Goal: Task Accomplishment & Management: Manage account settings

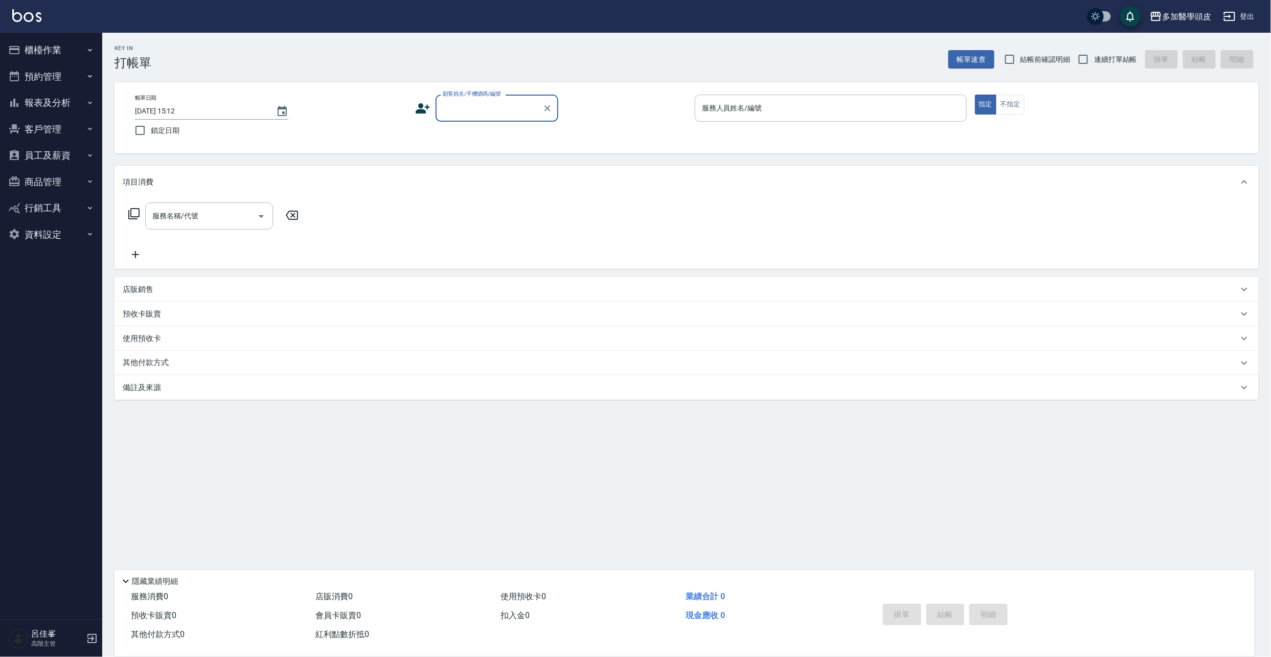
click at [457, 105] on input "顧客姓名/手機號碼/編號" at bounding box center [489, 108] width 98 height 18
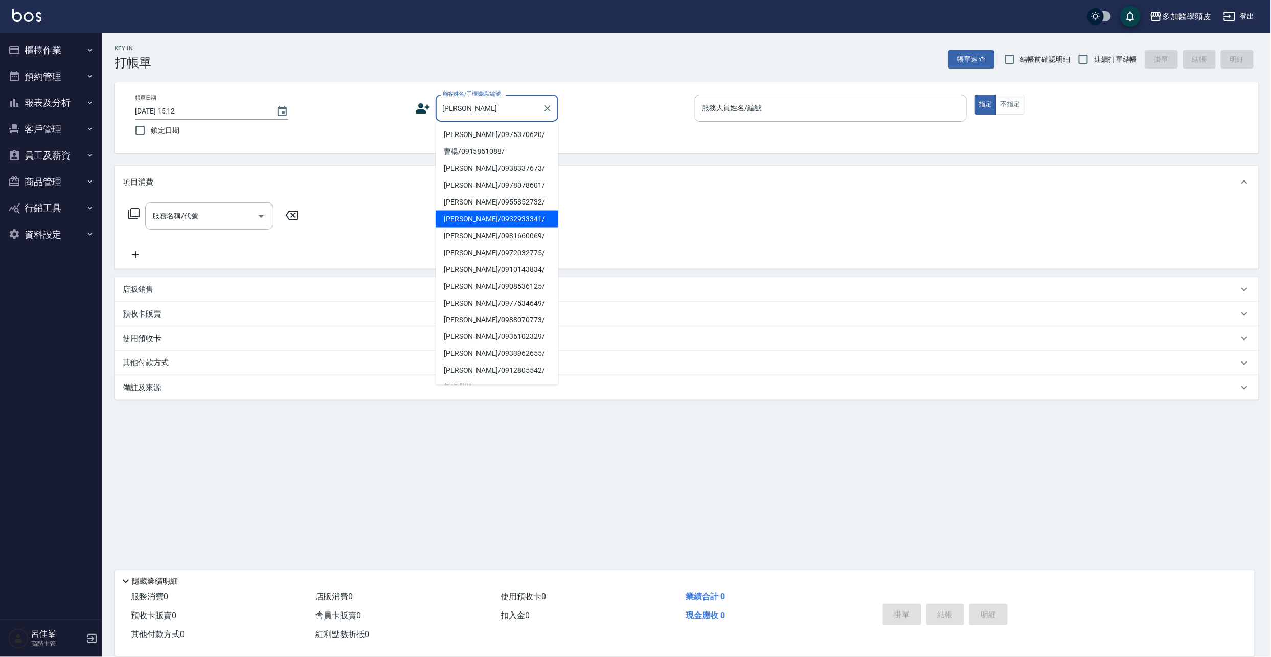
click at [459, 216] on li "[PERSON_NAME]/0932933341/" at bounding box center [497, 219] width 123 height 17
type input "[PERSON_NAME]/0932933341/"
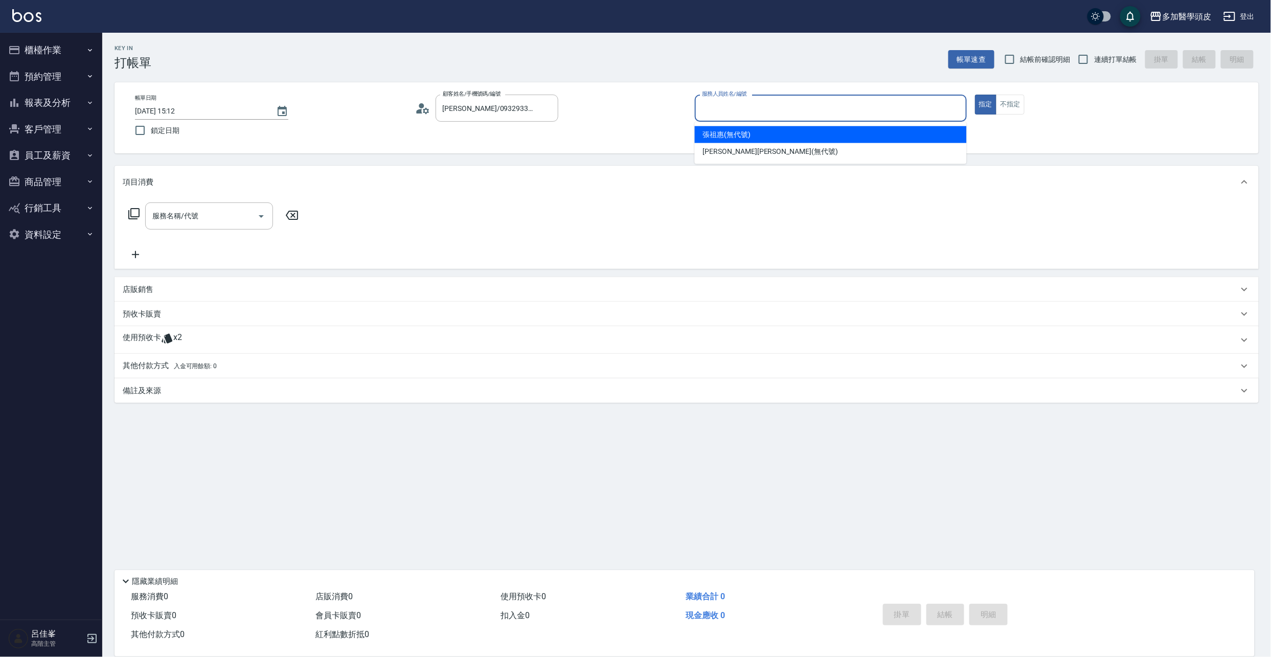
click at [763, 109] on input "服務人員姓名/編號" at bounding box center [831, 108] width 263 height 18
click at [751, 130] on div "[PERSON_NAME](無代號)" at bounding box center [831, 134] width 272 height 17
type input "張祖惠(無代號)"
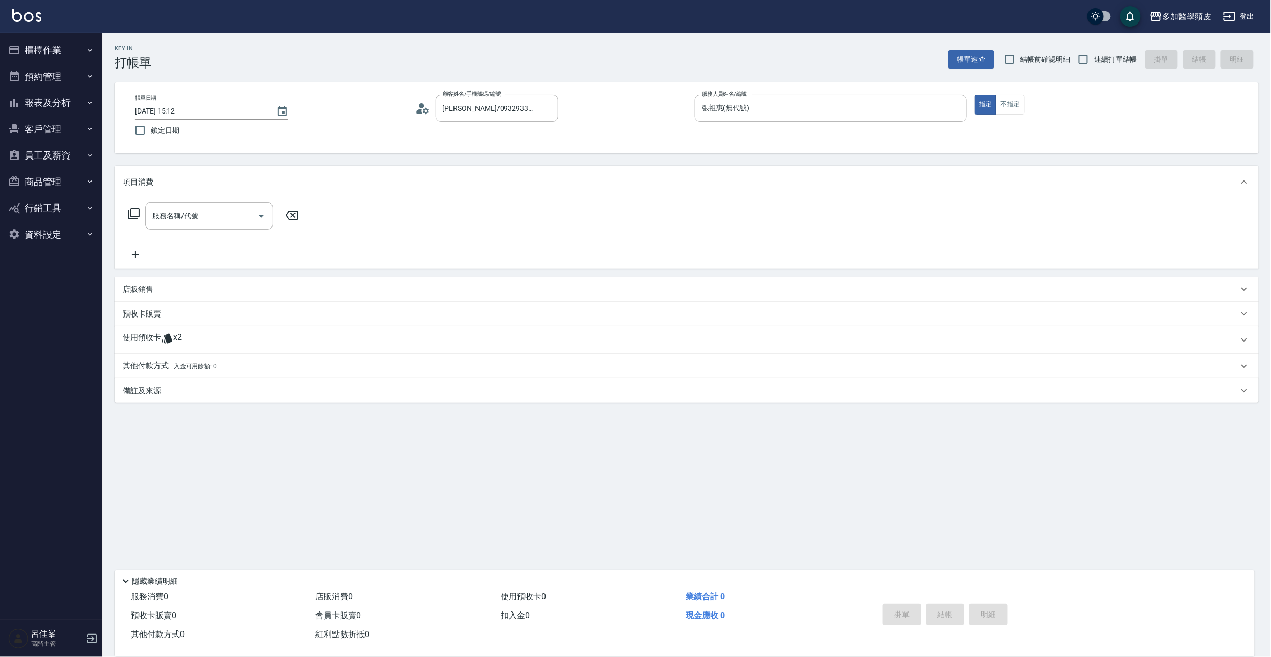
click at [174, 333] on span "x2" at bounding box center [177, 339] width 9 height 15
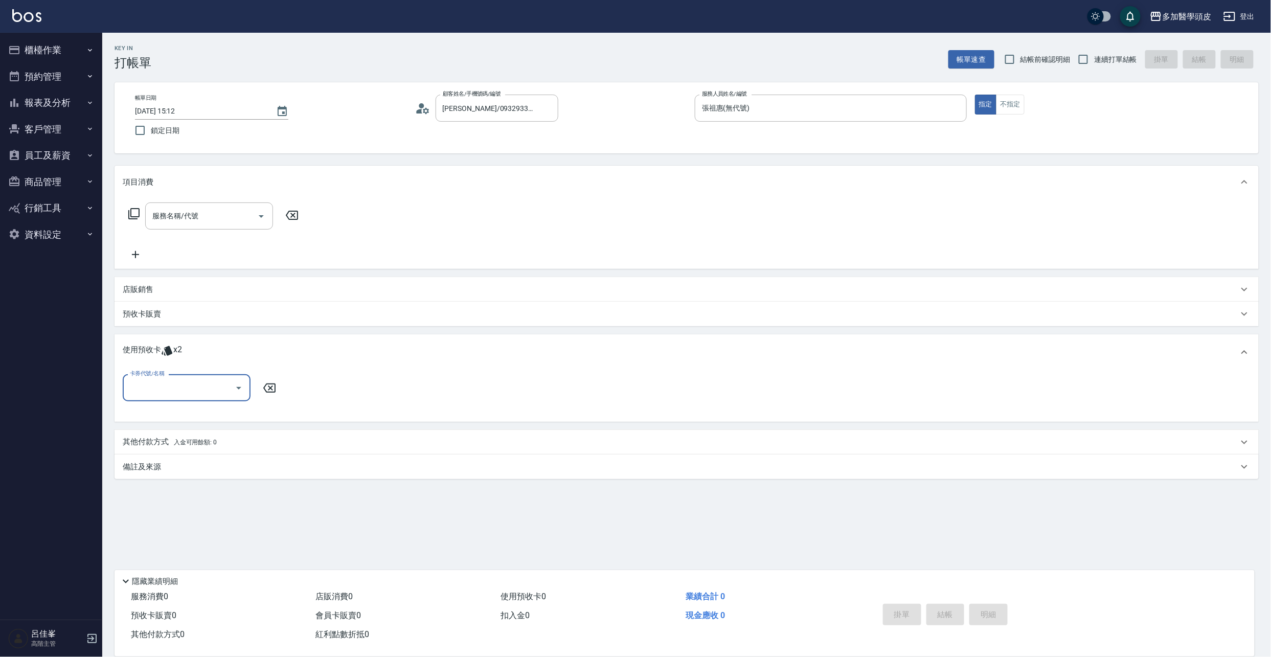
click at [241, 389] on icon "Open" at bounding box center [239, 388] width 12 height 12
click at [219, 413] on div "基礎頭皮5堂 剩餘1張" at bounding box center [187, 414] width 128 height 17
type input "基礎頭皮5[PERSON_NAME]"
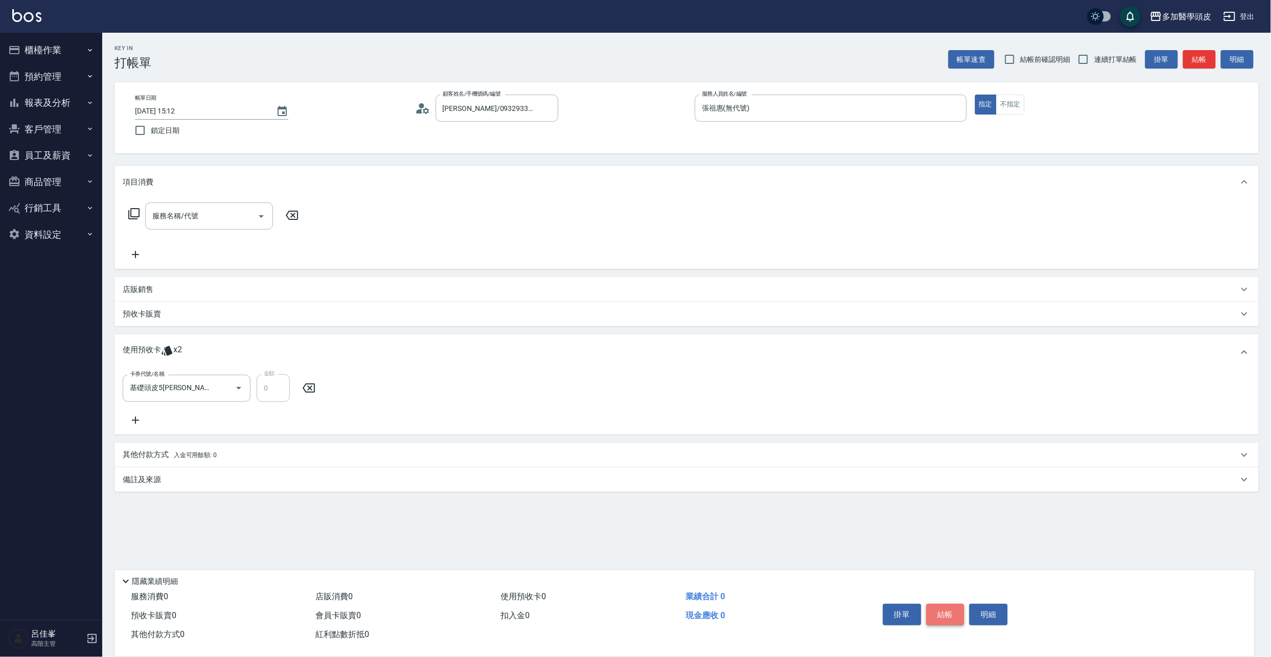
click at [931, 606] on button "結帳" at bounding box center [946, 614] width 38 height 21
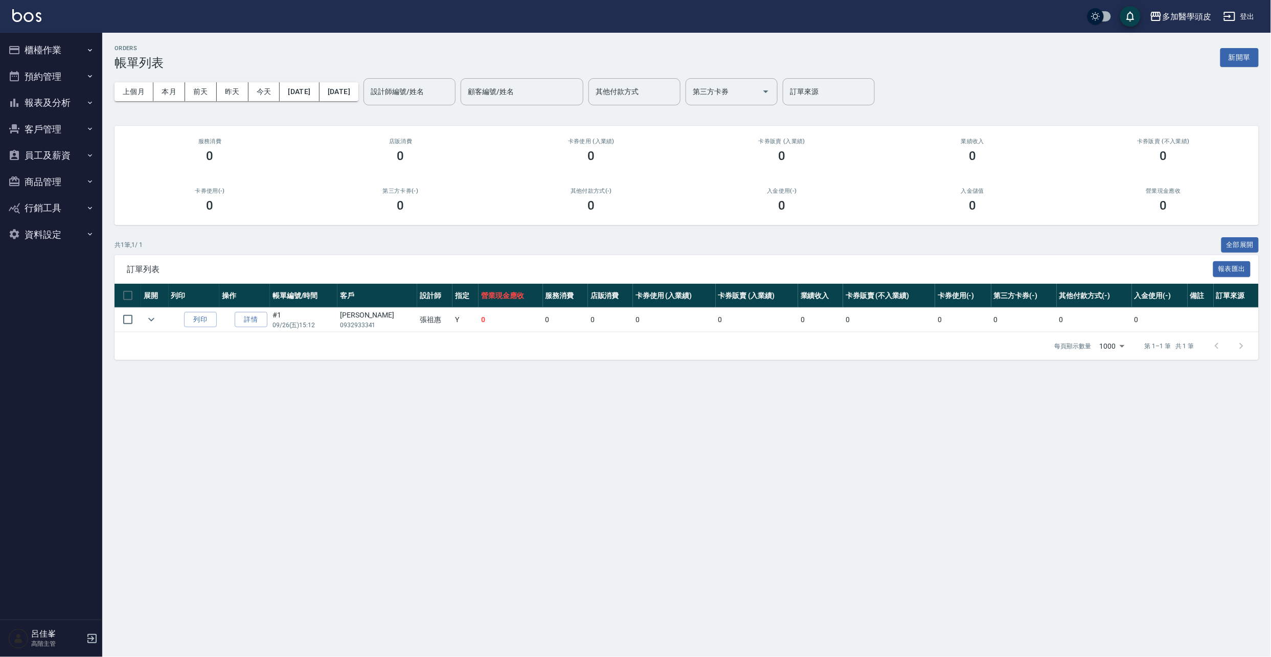
click at [41, 41] on button "櫃檯作業" at bounding box center [51, 50] width 94 height 27
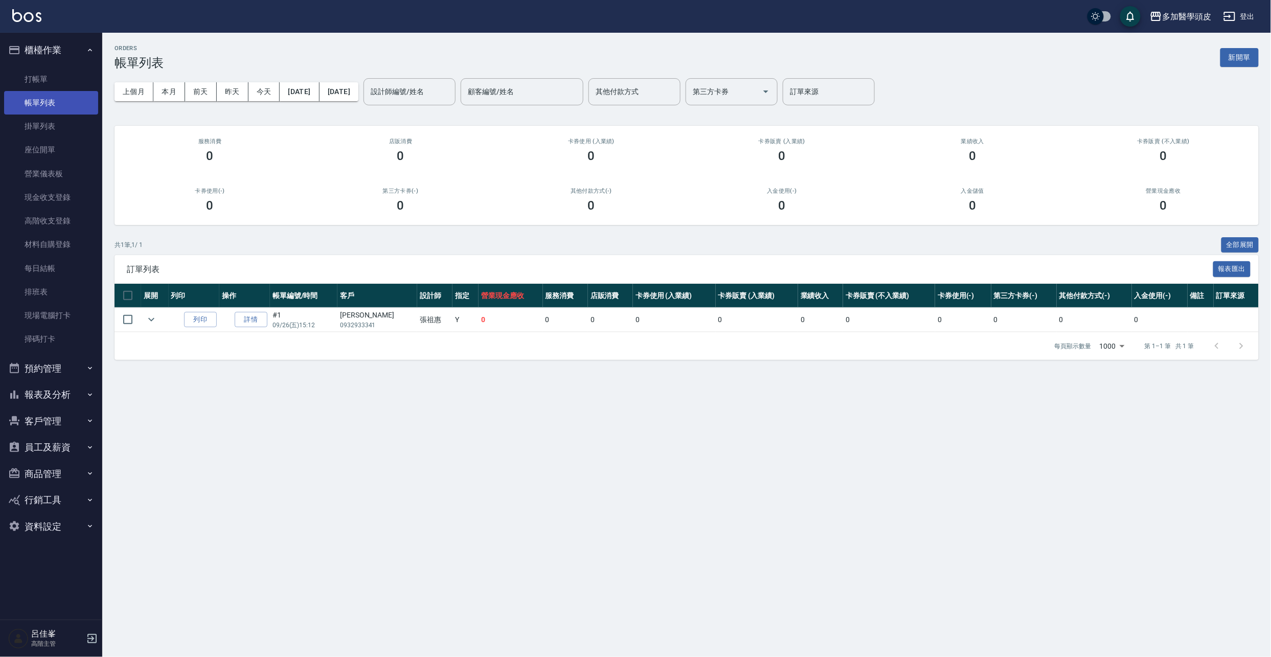
drag, startPoint x: 64, startPoint y: 103, endPoint x: 72, endPoint y: 95, distance: 11.2
click at [64, 103] on link "帳單列表" at bounding box center [51, 103] width 94 height 24
click at [37, 71] on link "打帳單" at bounding box center [51, 80] width 94 height 24
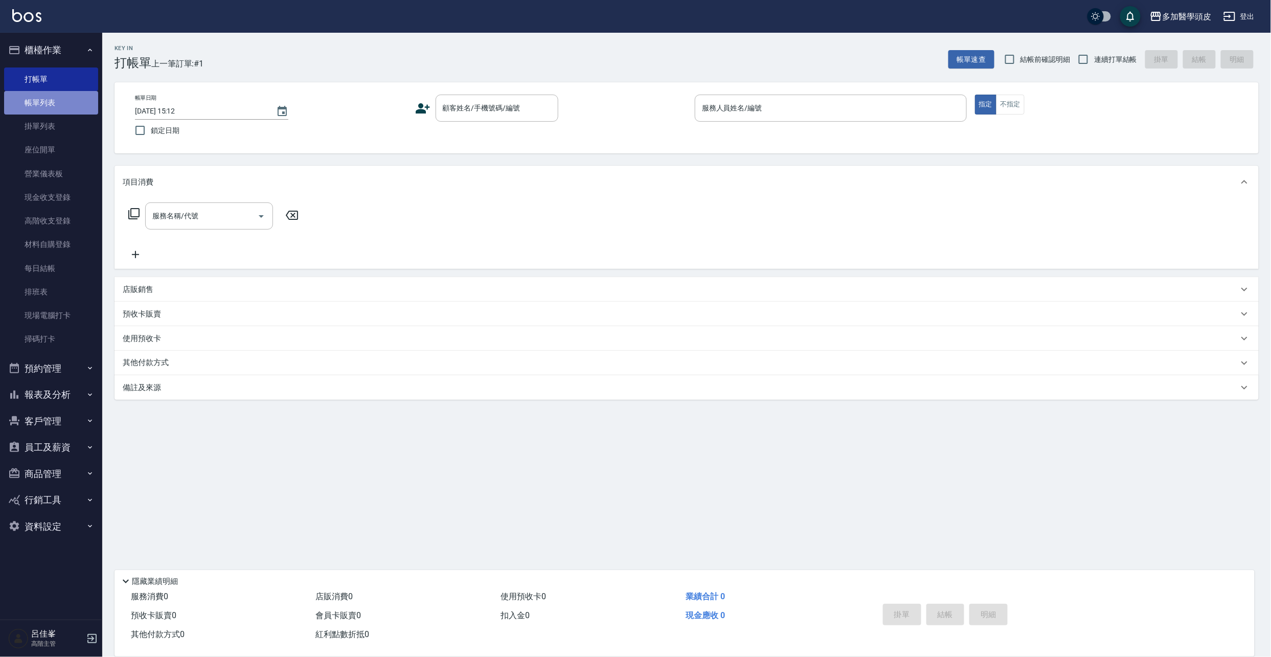
click at [44, 96] on link "帳單列表" at bounding box center [51, 103] width 94 height 24
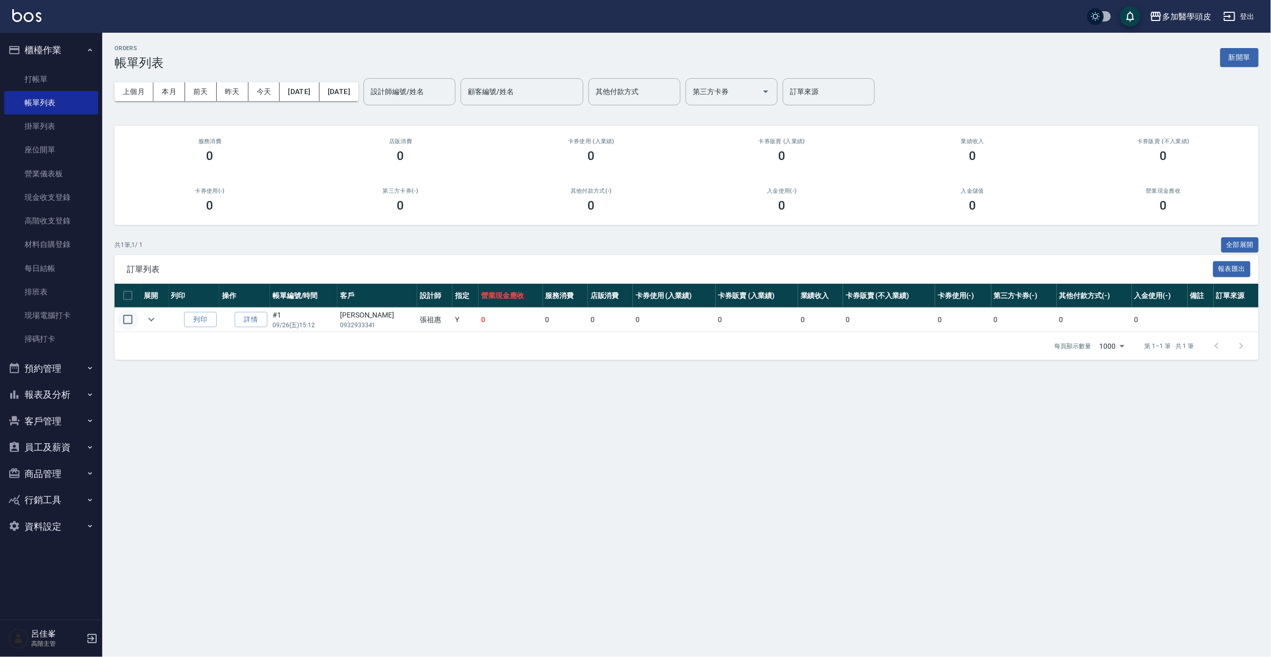
click at [125, 318] on input "checkbox" at bounding box center [127, 319] width 21 height 21
checkbox input "true"
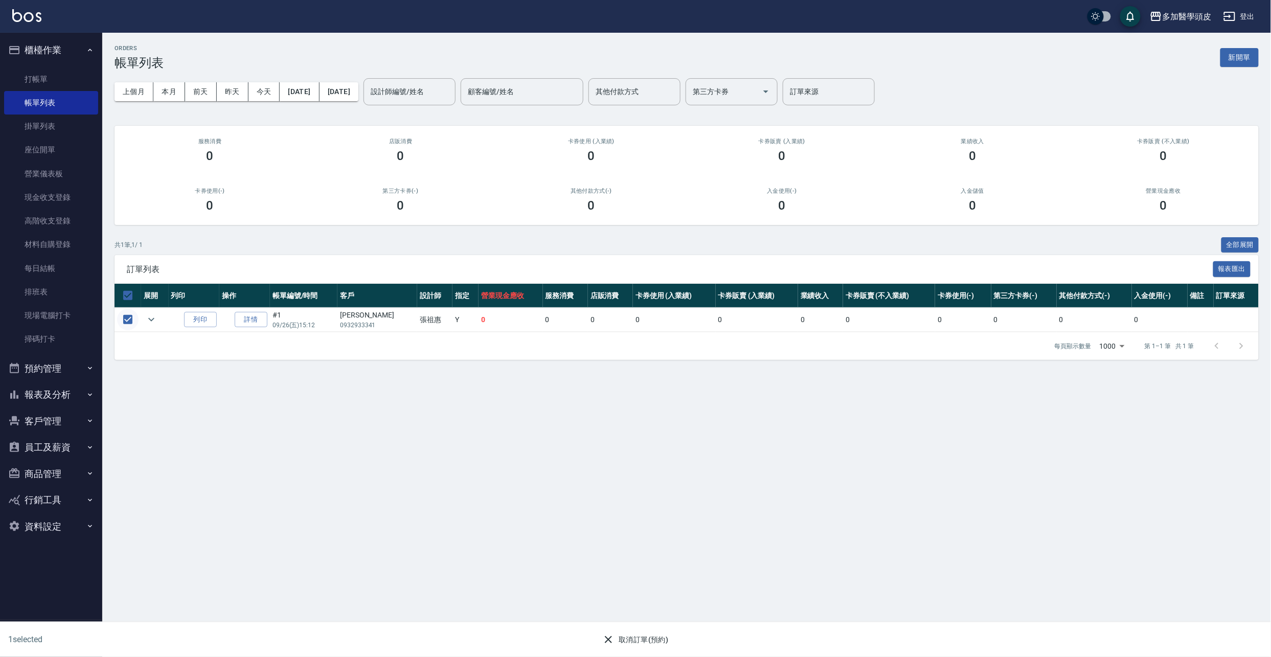
checkbox input "true"
click at [653, 637] on button "取消訂單(預約)" at bounding box center [635, 640] width 74 height 19
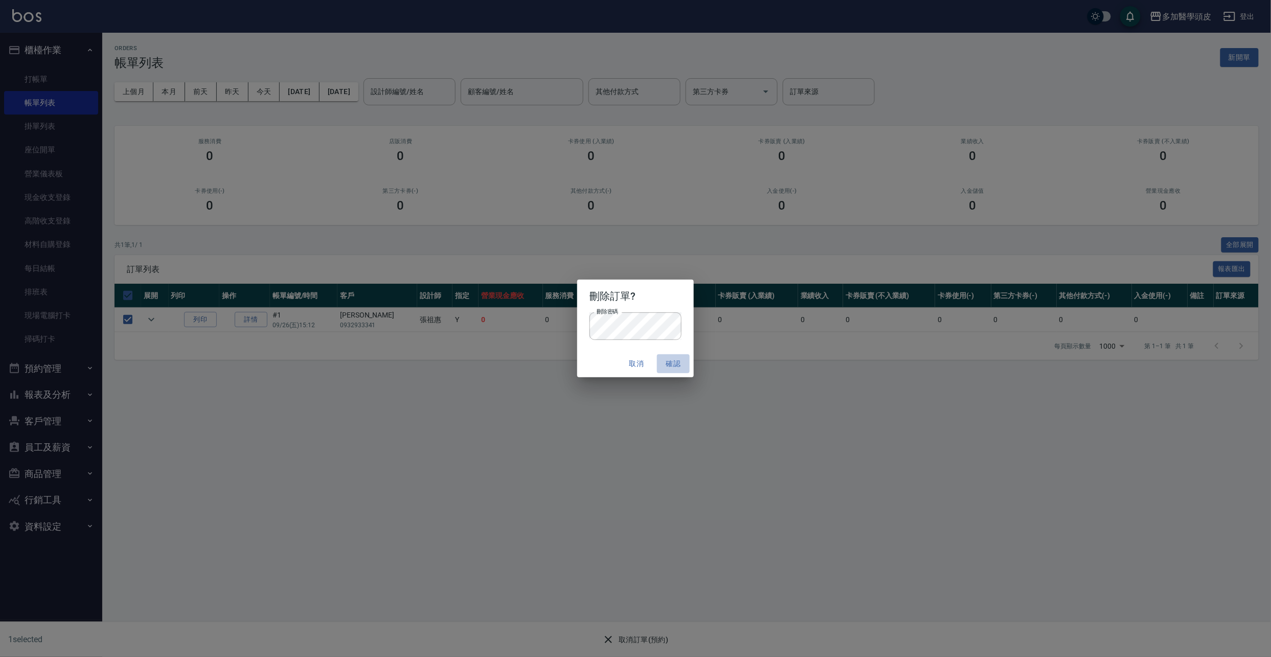
click at [674, 365] on button "確認" at bounding box center [673, 363] width 33 height 19
